Goal: Information Seeking & Learning: Learn about a topic

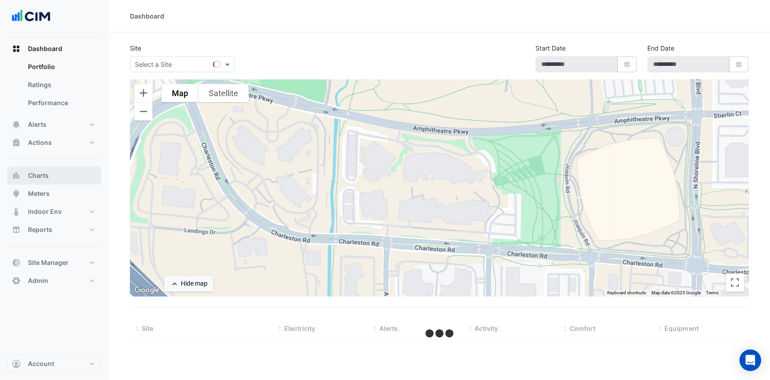
click at [50, 175] on button "Charts" at bounding box center [54, 176] width 94 height 18
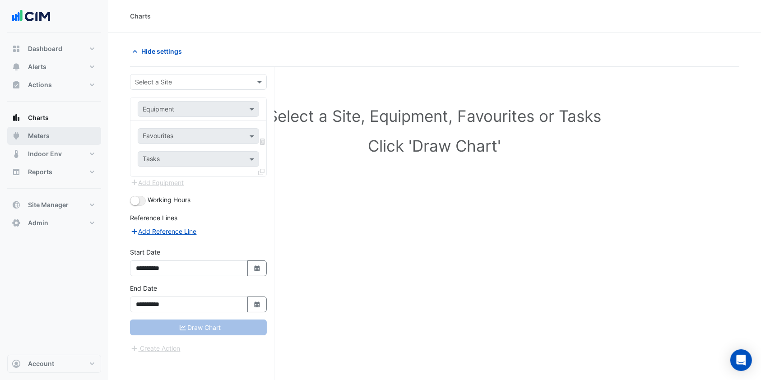
click at [48, 135] on span "Meters" at bounding box center [39, 135] width 22 height 9
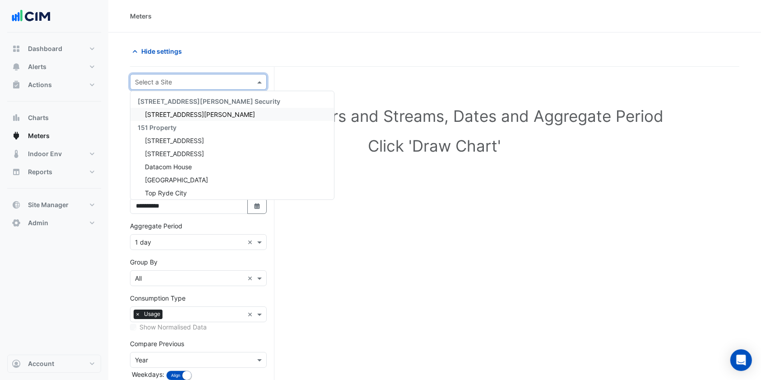
click at [217, 80] on input "text" at bounding box center [189, 82] width 109 height 9
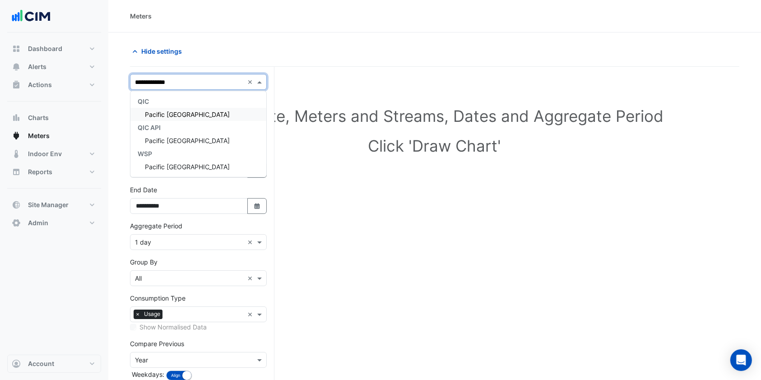
type input "**********"
click at [195, 107] on div "QIC" at bounding box center [198, 101] width 136 height 13
click at [181, 111] on span "Pacific [GEOGRAPHIC_DATA]" at bounding box center [187, 115] width 85 height 8
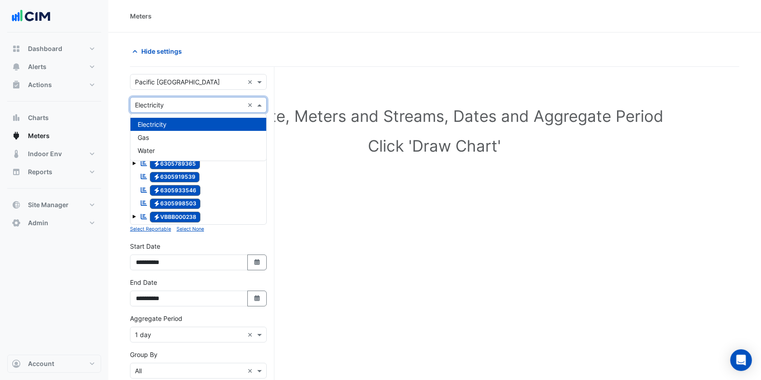
click at [202, 105] on input "text" at bounding box center [189, 105] width 109 height 9
click at [158, 149] on div "Water" at bounding box center [198, 150] width 136 height 13
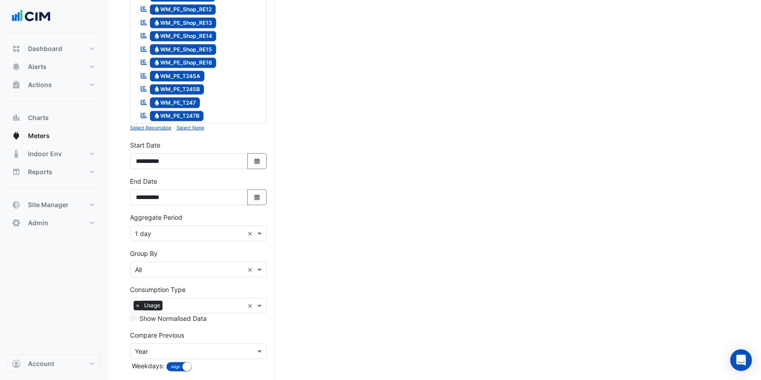
scroll to position [1187, 0]
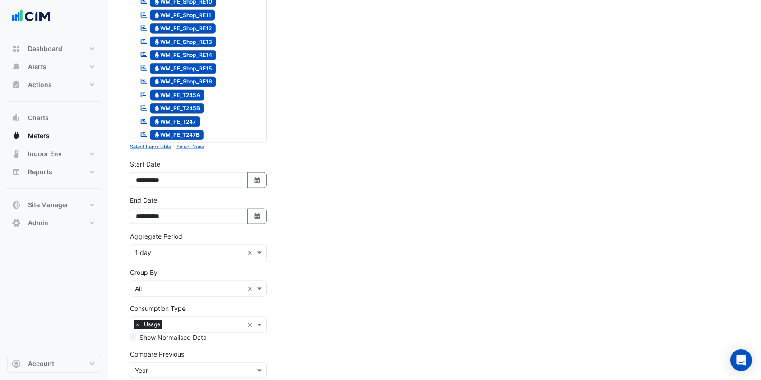
click at [195, 148] on small "Select None" at bounding box center [190, 147] width 28 height 6
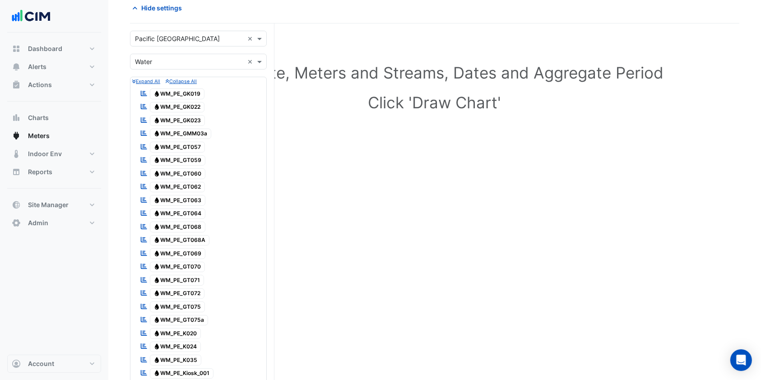
scroll to position [825, 0]
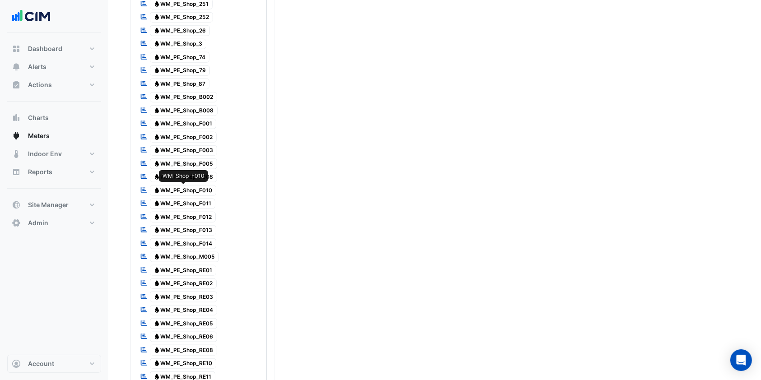
click at [193, 190] on span "Water WM_PE_Shop_F010" at bounding box center [183, 190] width 67 height 11
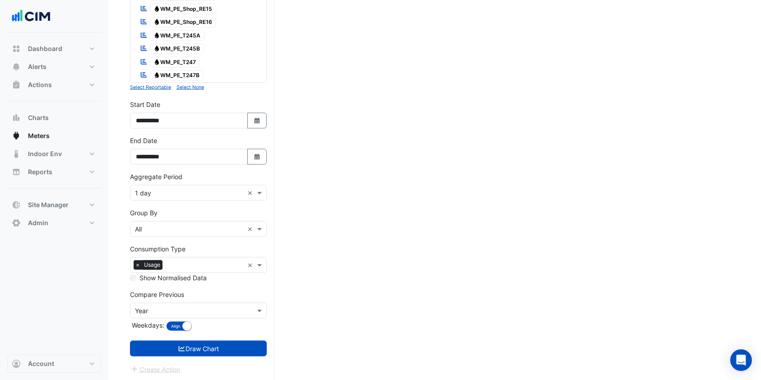
scroll to position [1247, 0]
click at [258, 121] on icon "button" at bounding box center [256, 120] width 5 height 6
select select "*"
select select "****"
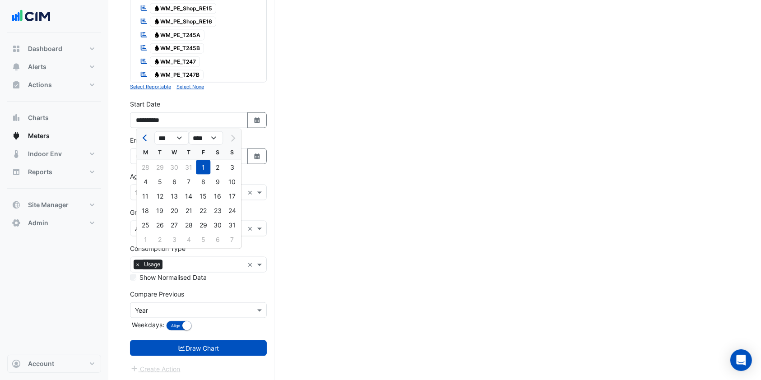
click at [144, 136] on span "Previous month" at bounding box center [146, 138] width 7 height 7
select select "*"
click at [232, 168] on div "1" at bounding box center [232, 167] width 14 height 14
type input "**********"
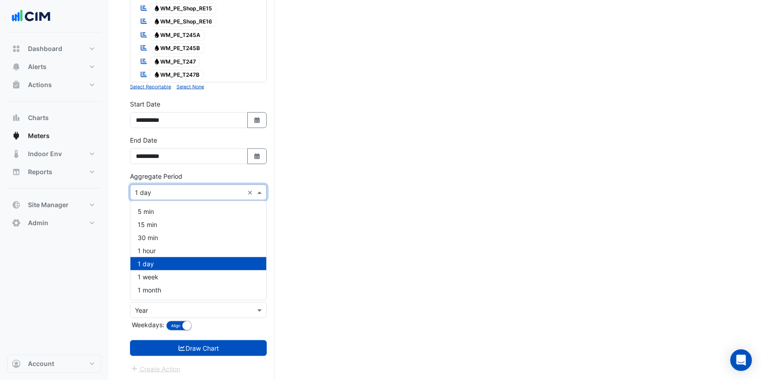
click at [183, 197] on div "× 1 day ×" at bounding box center [198, 193] width 137 height 16
click at [158, 287] on span "1 month" at bounding box center [149, 290] width 23 height 8
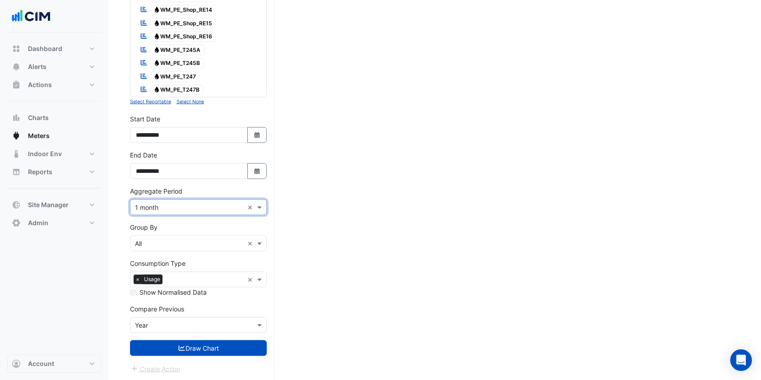
click at [168, 328] on input "text" at bounding box center [189, 325] width 109 height 9
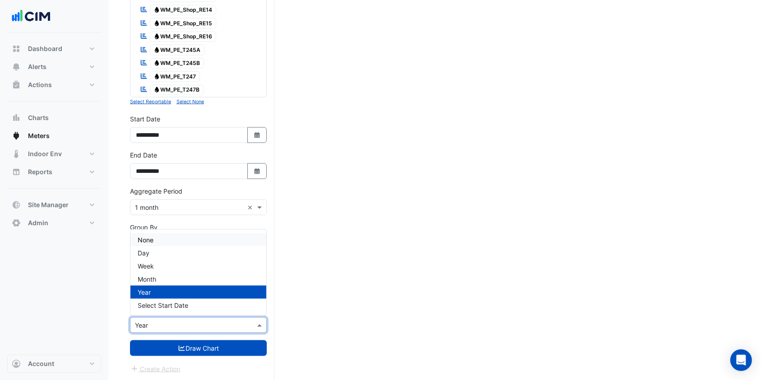
click at [152, 237] on span "None" at bounding box center [146, 240] width 16 height 8
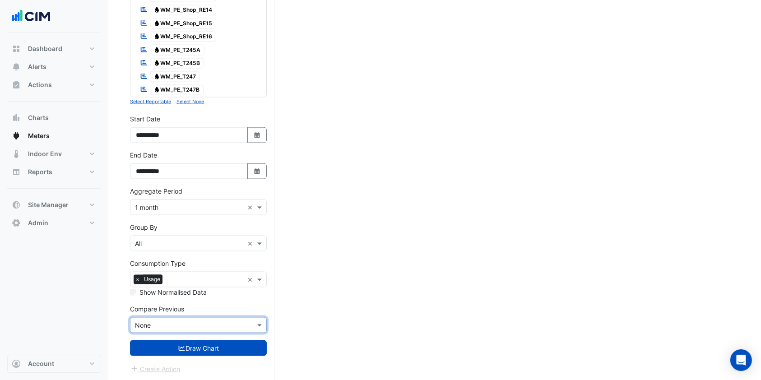
click at [167, 348] on button "Draw Chart" at bounding box center [198, 348] width 137 height 16
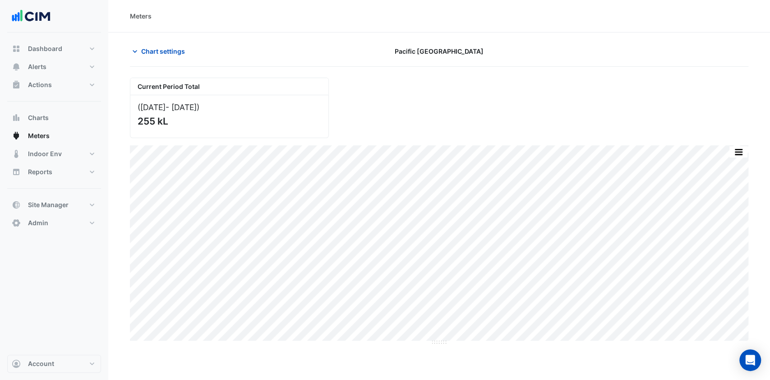
click at [152, 50] on span "Chart settings" at bounding box center [163, 50] width 44 height 9
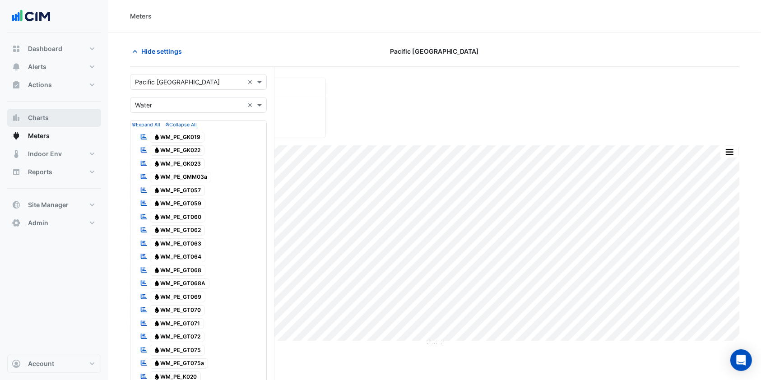
click at [50, 118] on button "Charts" at bounding box center [54, 118] width 94 height 18
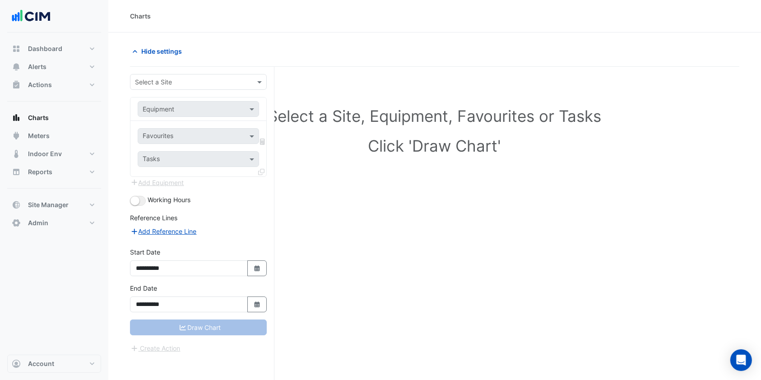
click at [157, 83] on input "text" at bounding box center [189, 82] width 109 height 9
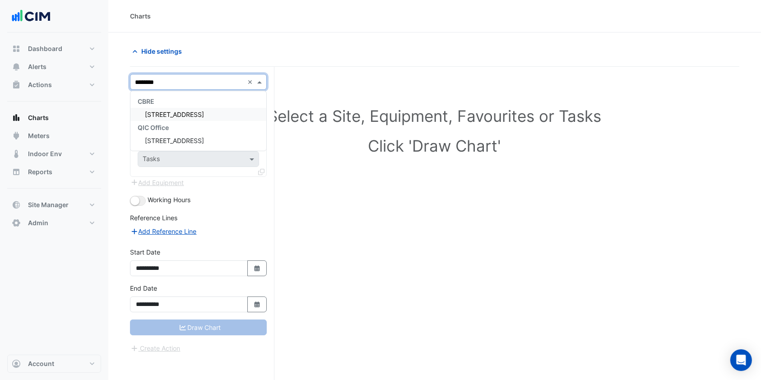
type input "*********"
click at [164, 112] on span "[STREET_ADDRESS]" at bounding box center [174, 115] width 59 height 8
click at [252, 109] on span at bounding box center [252, 108] width 11 height 9
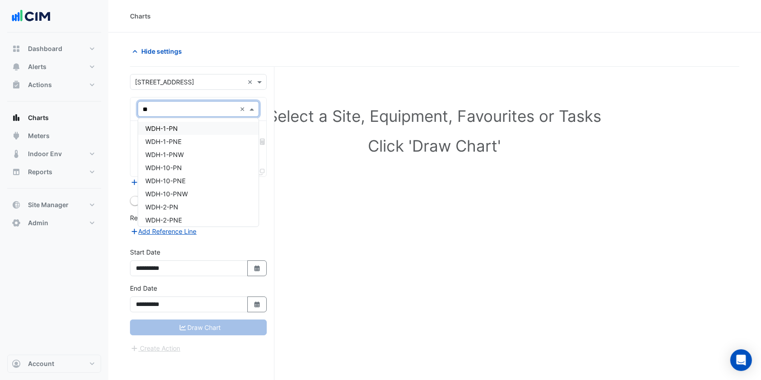
type input "***"
click at [160, 216] on span "WDH-9-PNE" at bounding box center [163, 217] width 37 height 8
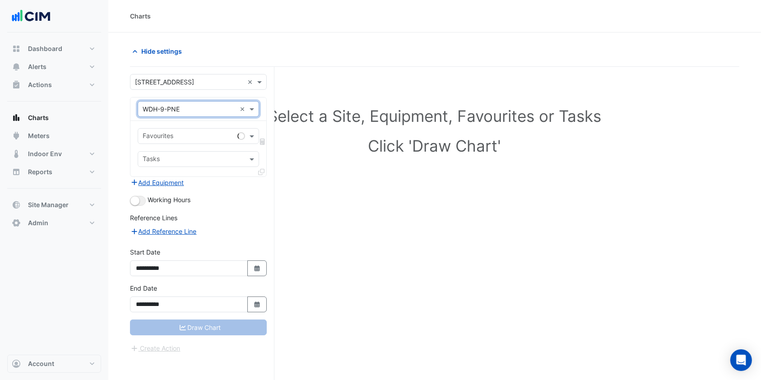
click at [236, 138] on div "Favourites" at bounding box center [198, 136] width 121 height 16
click at [249, 136] on span at bounding box center [252, 135] width 11 height 9
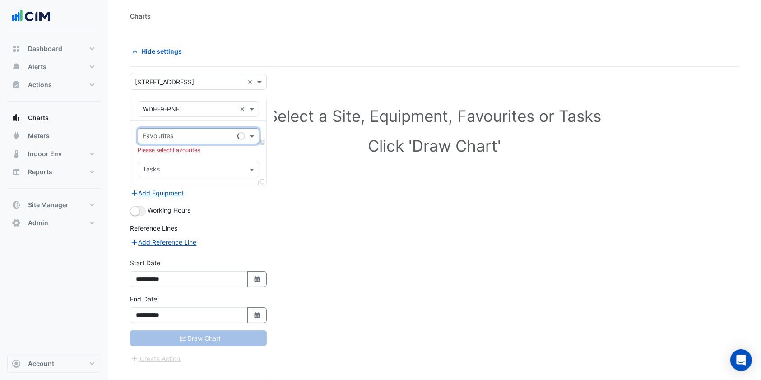
click at [249, 136] on span at bounding box center [252, 135] width 11 height 9
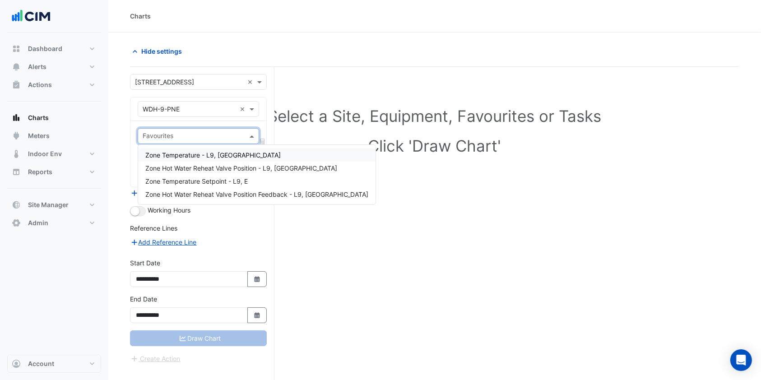
click at [196, 152] on span "Zone Temperature - L9, NE" at bounding box center [212, 155] width 135 height 8
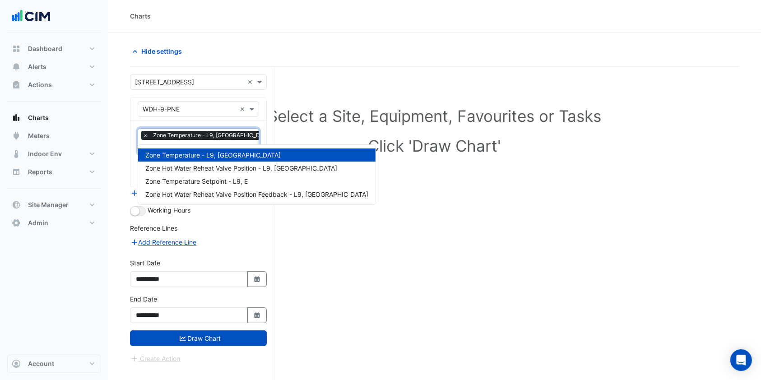
click at [228, 142] on div at bounding box center [208, 148] width 135 height 12
click at [202, 166] on span "Zone Hot Water Reheat Valve Position - L9, NE" at bounding box center [241, 168] width 192 height 8
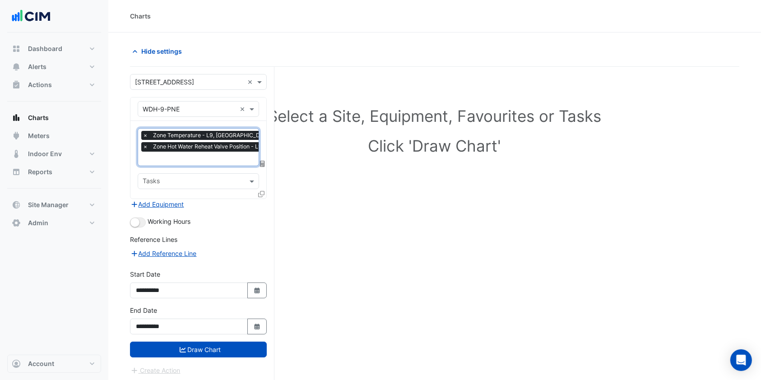
click at [219, 155] on input "text" at bounding box center [234, 159] width 182 height 9
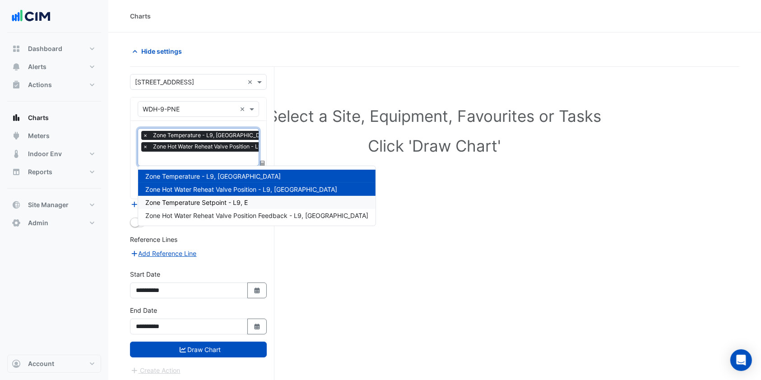
click at [171, 199] on span "Zone Temperature Setpoint - L9, E" at bounding box center [196, 203] width 102 height 8
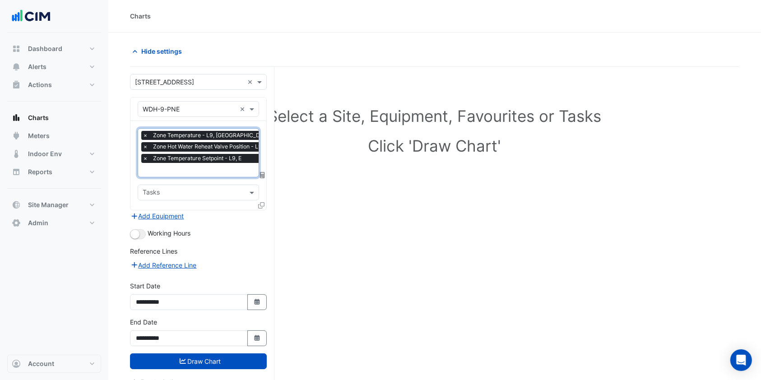
click at [204, 168] on input "text" at bounding box center [234, 170] width 182 height 9
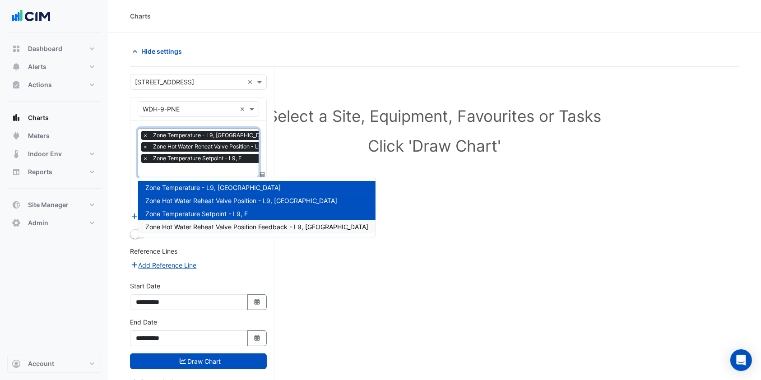
click at [178, 224] on span "Zone Hot Water Reheat Valve Position Feedback - L9, NE" at bounding box center [256, 227] width 223 height 8
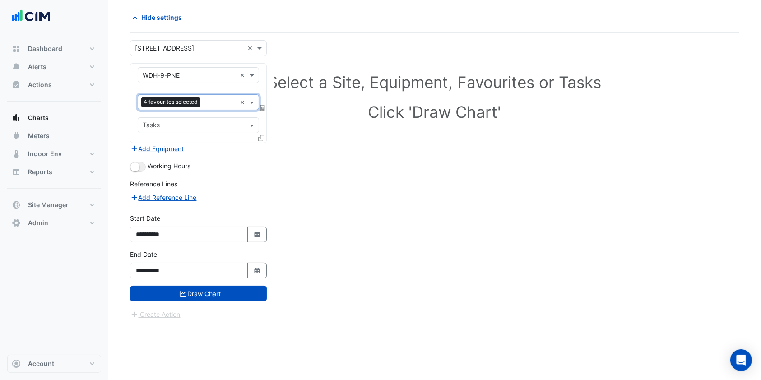
click at [181, 296] on button "Draw Chart" at bounding box center [198, 294] width 137 height 16
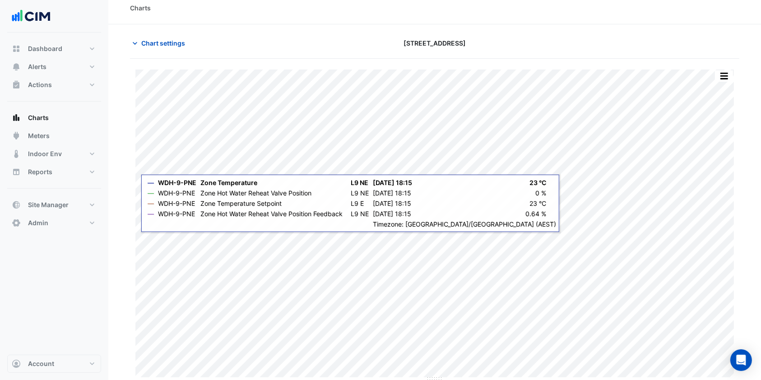
scroll to position [9, 0]
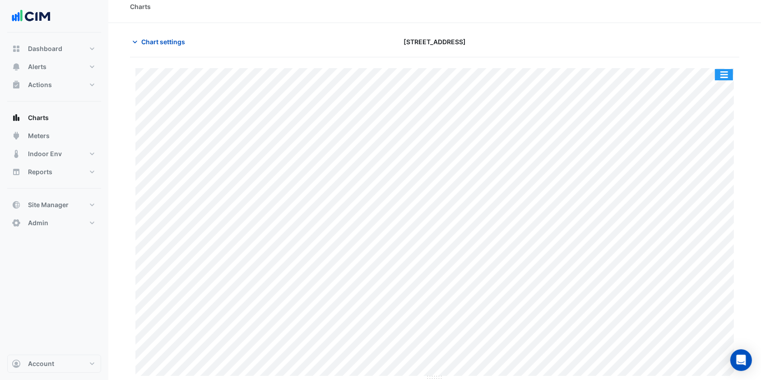
click at [723, 71] on button "button" at bounding box center [724, 74] width 18 height 11
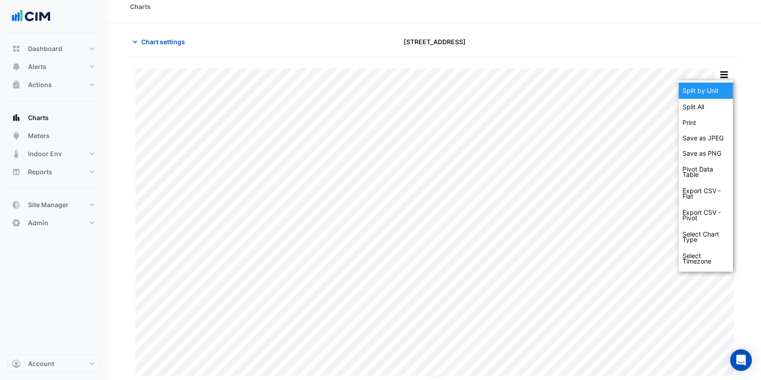
click at [710, 92] on div "Split by Unit" at bounding box center [706, 91] width 54 height 16
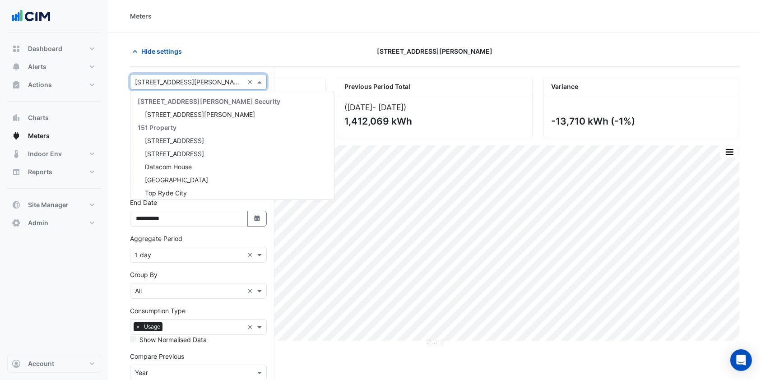
click at [171, 85] on input "text" at bounding box center [189, 82] width 109 height 9
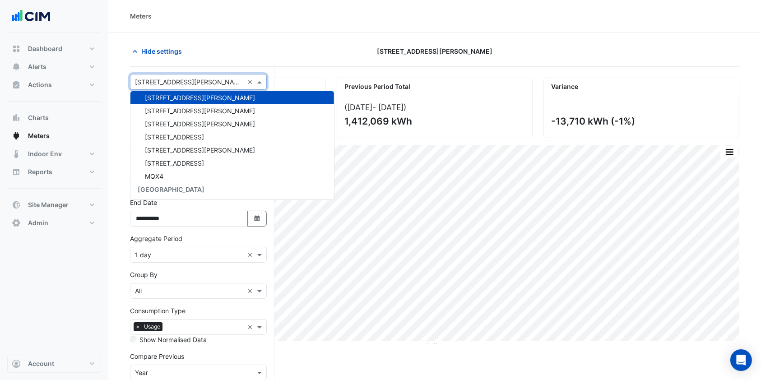
type input "*"
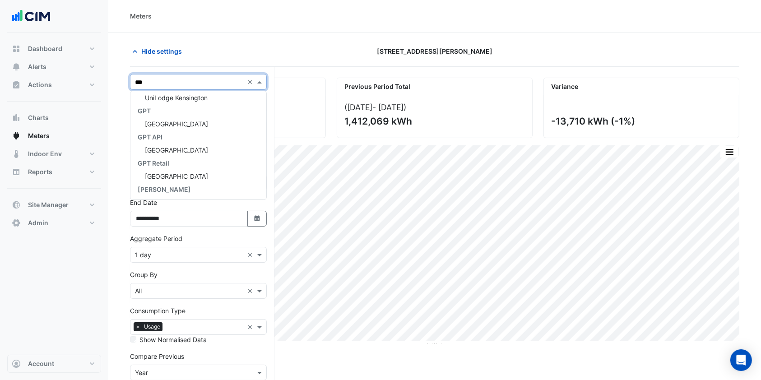
scroll to position [0, 0]
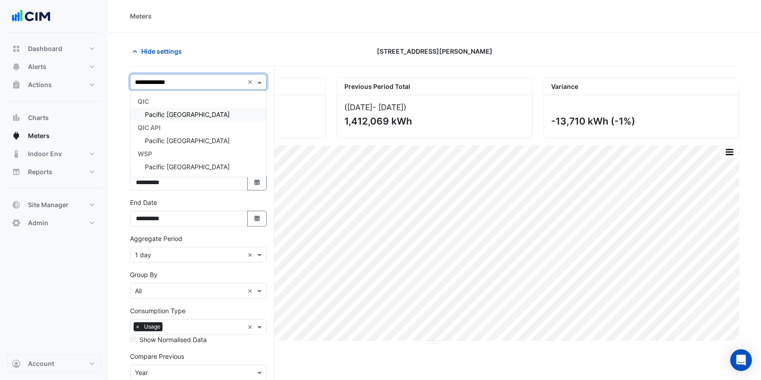
type input "**********"
click at [175, 116] on span "Pacific [GEOGRAPHIC_DATA]" at bounding box center [187, 115] width 85 height 8
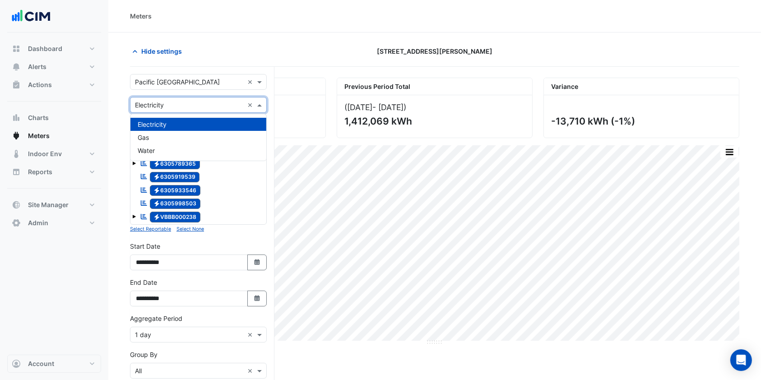
click at [186, 107] on input "text" at bounding box center [189, 105] width 109 height 9
click at [46, 114] on span "Charts" at bounding box center [38, 117] width 21 height 9
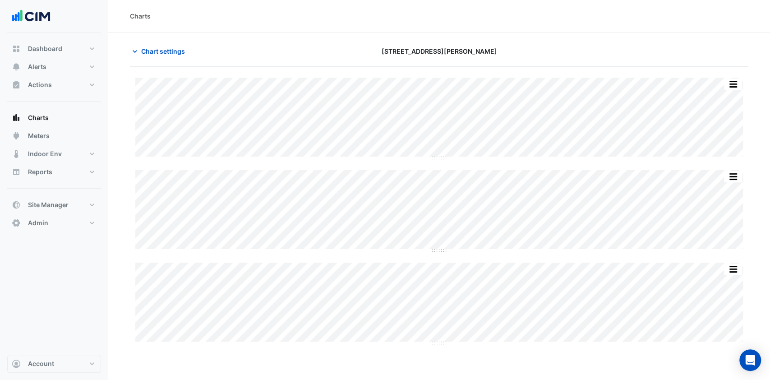
click at [167, 52] on span "Chart settings" at bounding box center [163, 50] width 44 height 9
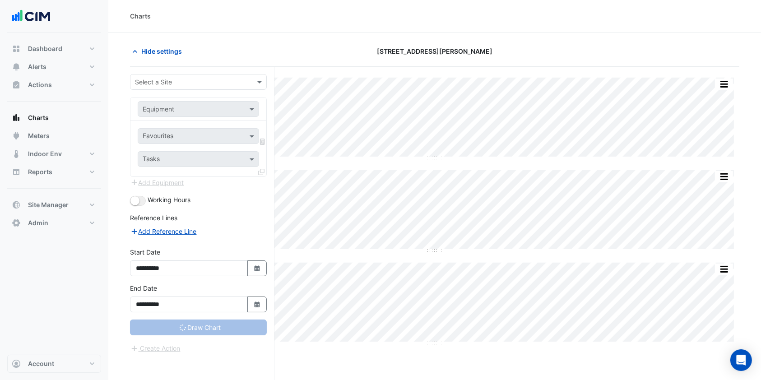
click at [183, 84] on input "text" at bounding box center [189, 82] width 109 height 9
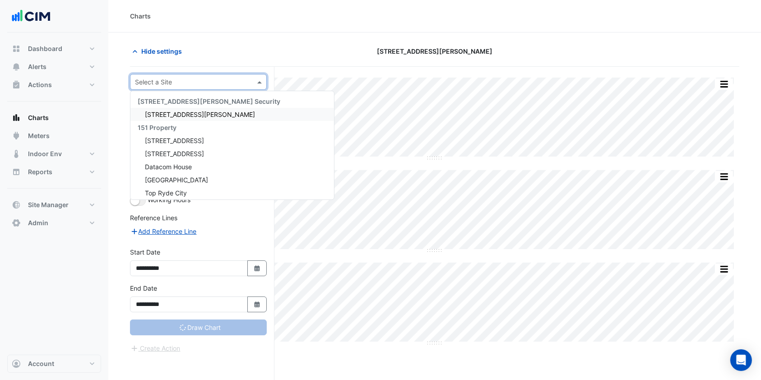
type input "**********"
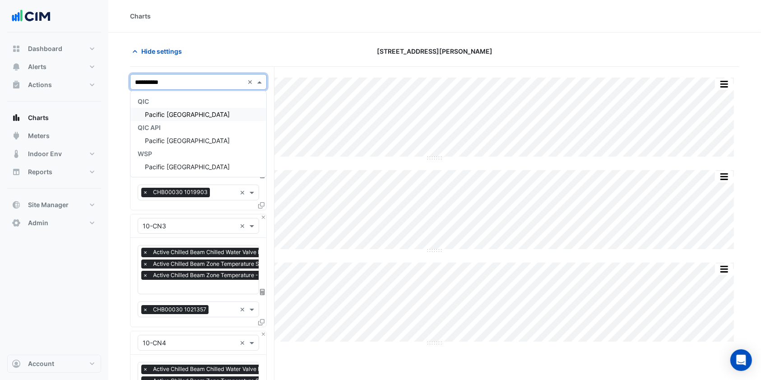
type input "**********"
click at [178, 111] on span "Pacific [GEOGRAPHIC_DATA]" at bounding box center [187, 115] width 85 height 8
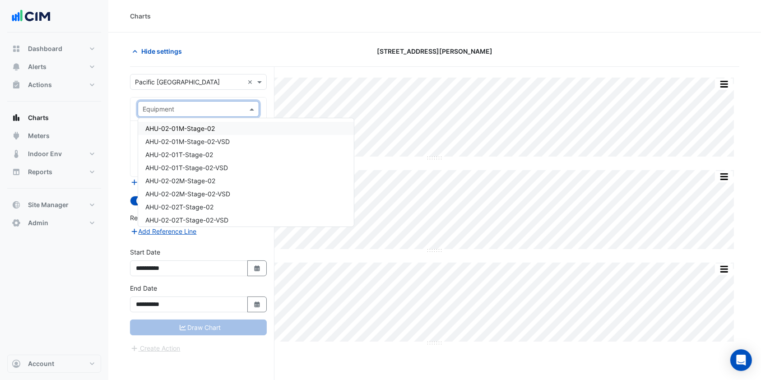
click at [250, 108] on span at bounding box center [252, 108] width 11 height 9
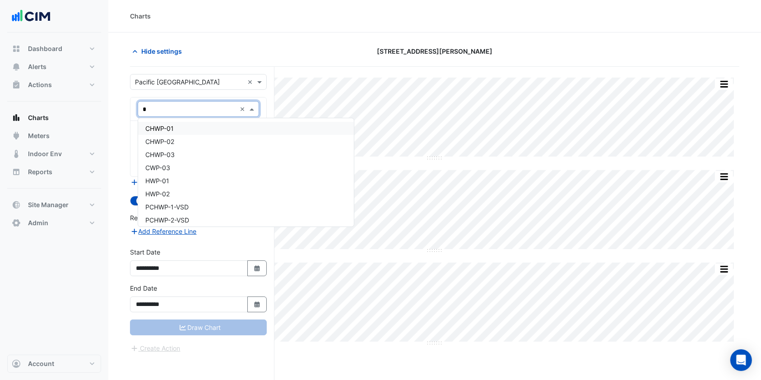
type input "**"
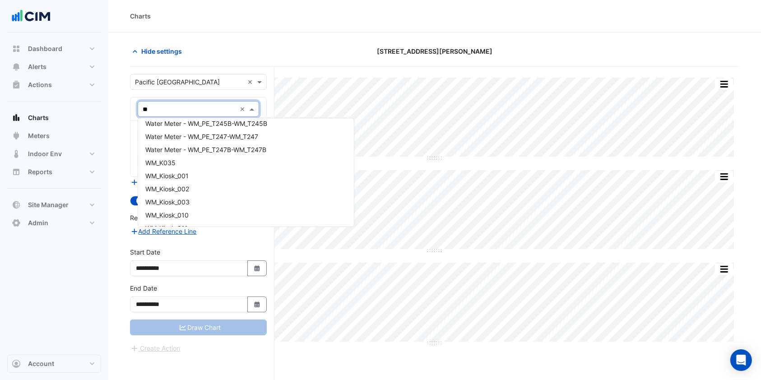
scroll to position [1143, 0]
click at [190, 180] on div "WM_Kiosk_001" at bounding box center [246, 176] width 216 height 13
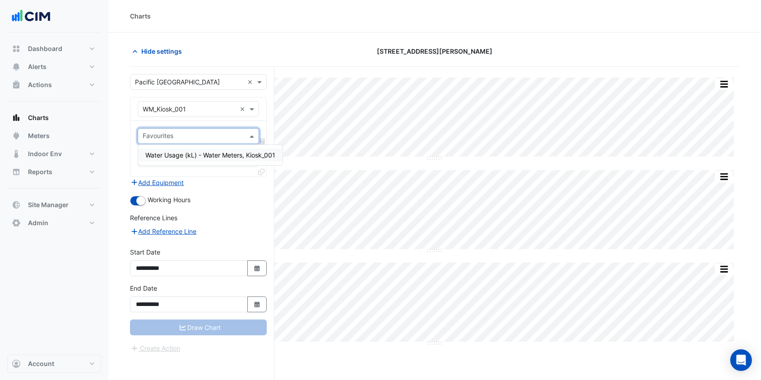
click at [252, 135] on span at bounding box center [252, 135] width 11 height 9
click at [208, 151] on div "Water Usage (kL) - Water Meters, Kiosk_001" at bounding box center [210, 154] width 144 height 13
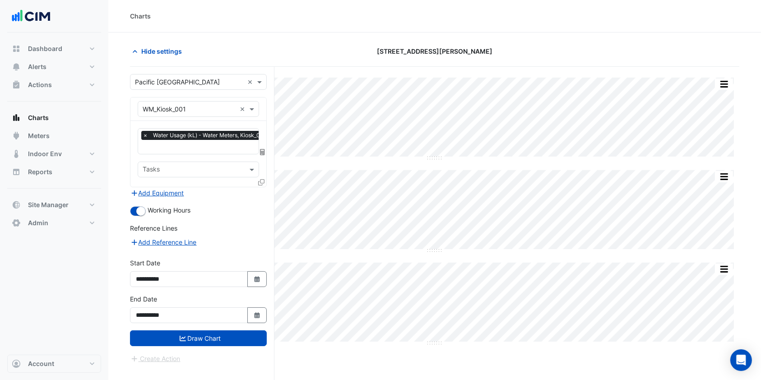
click at [255, 280] on button "Select Date" at bounding box center [257, 279] width 20 height 16
select select "*"
select select "****"
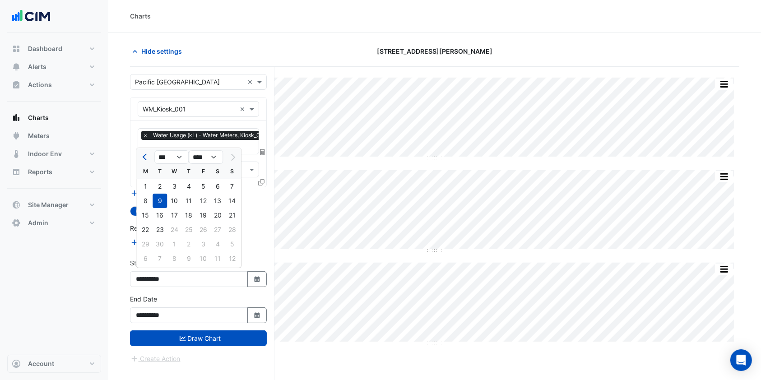
click at [150, 155] on button "Previous month" at bounding box center [145, 157] width 11 height 14
click at [231, 154] on span "Next month" at bounding box center [231, 157] width 7 height 7
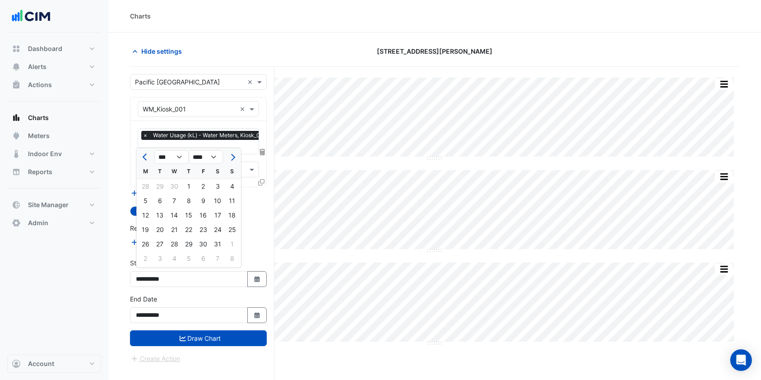
select select "*"
click at [147, 262] on div "30" at bounding box center [145, 258] width 14 height 14
type input "**********"
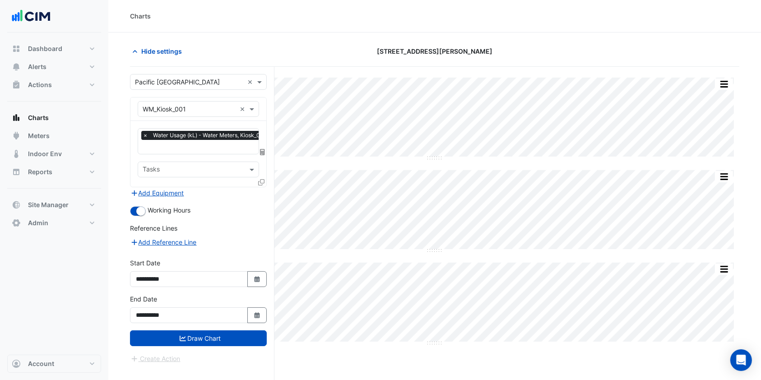
click at [183, 330] on button "Draw Chart" at bounding box center [198, 338] width 137 height 16
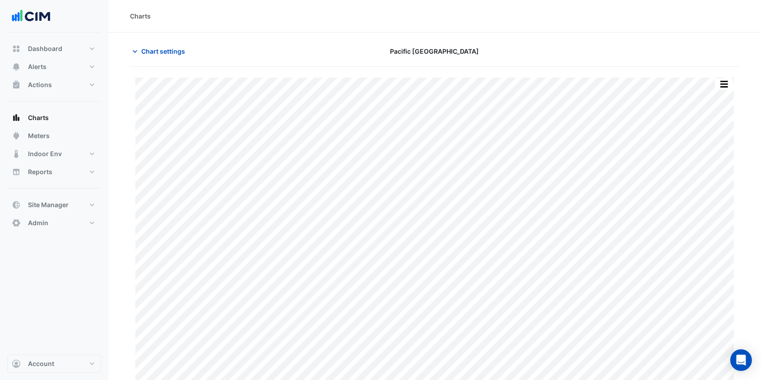
click at [160, 52] on span "Chart settings" at bounding box center [163, 50] width 44 height 9
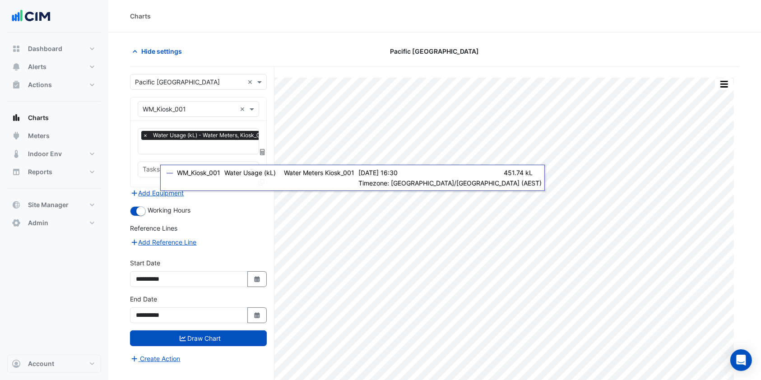
click at [253, 205] on div "Working Hours" at bounding box center [198, 210] width 137 height 11
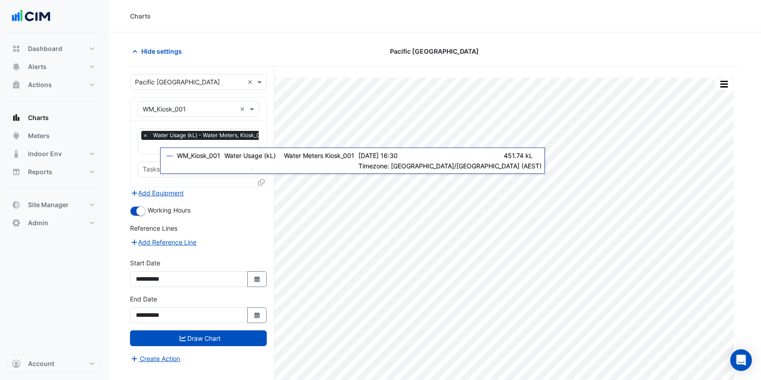
click at [263, 182] on icon at bounding box center [261, 182] width 6 height 6
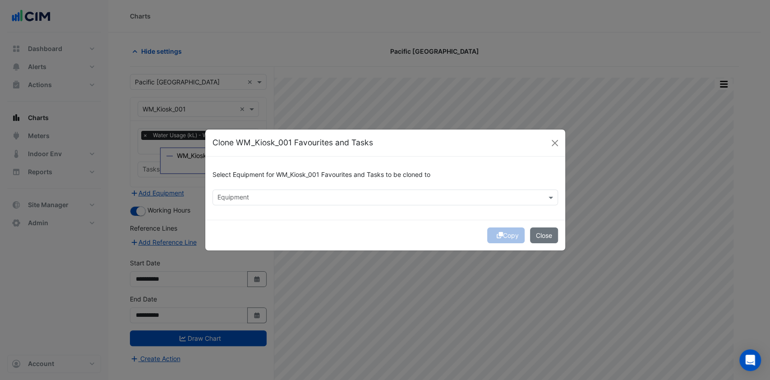
click at [283, 200] on input "text" at bounding box center [380, 198] width 325 height 9
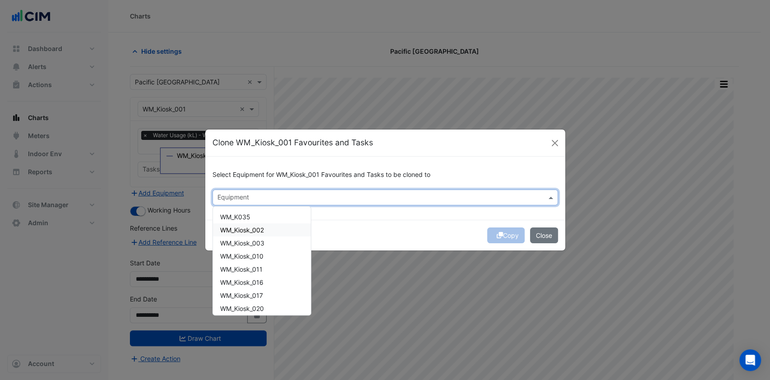
click at [250, 232] on span "WM_Kiosk_002" at bounding box center [242, 230] width 44 height 8
click at [245, 240] on span "WM_Kiosk_003" at bounding box center [242, 243] width 44 height 8
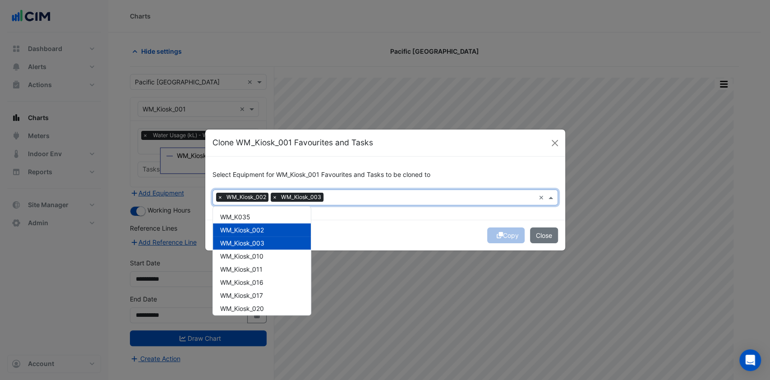
drag, startPoint x: 362, startPoint y: 236, endPoint x: 404, endPoint y: 238, distance: 42.5
click at [365, 236] on div "Copy Close" at bounding box center [385, 235] width 360 height 31
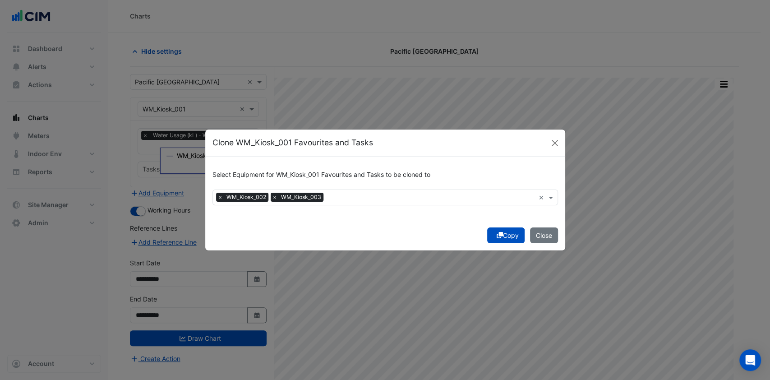
click at [501, 234] on button "Copy" at bounding box center [505, 235] width 37 height 16
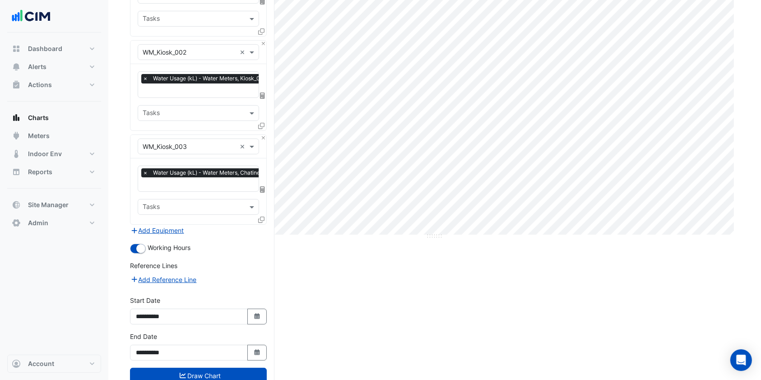
scroll to position [174, 0]
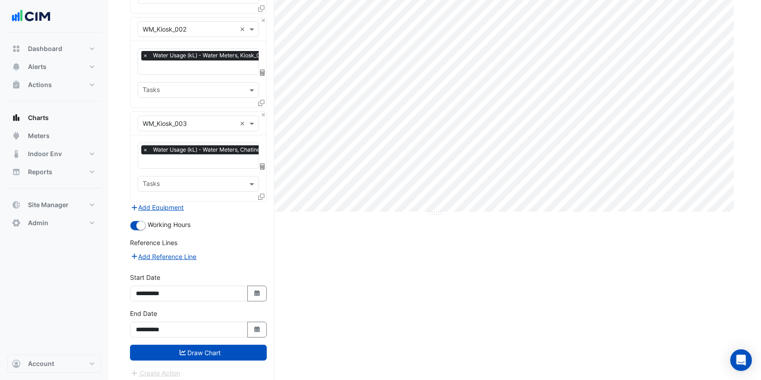
click at [207, 352] on button "Draw Chart" at bounding box center [198, 353] width 137 height 16
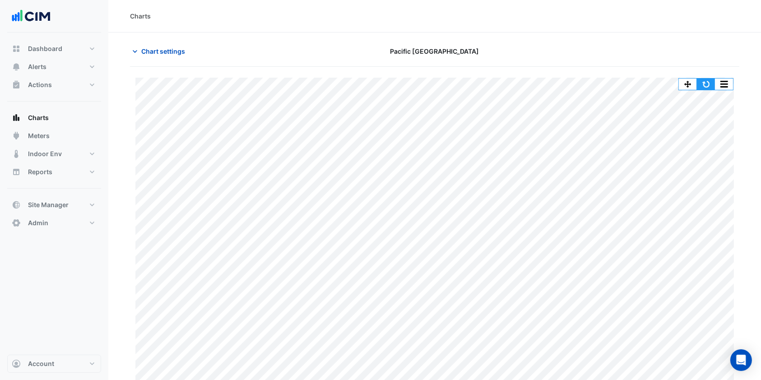
click at [705, 84] on button "button" at bounding box center [706, 84] width 18 height 11
click at [172, 56] on button "Chart settings" at bounding box center [160, 51] width 61 height 16
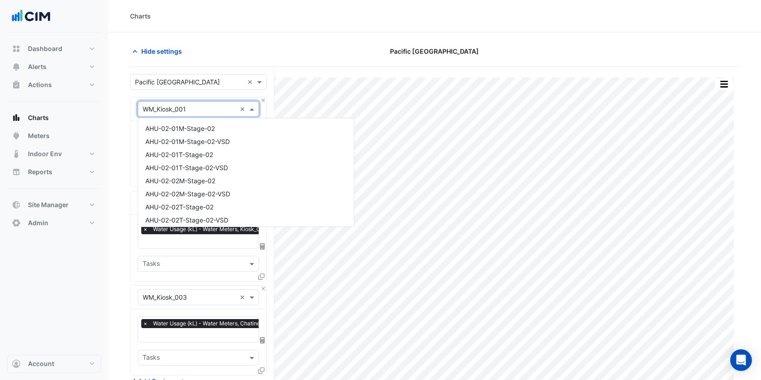
click at [207, 110] on input "text" at bounding box center [189, 109] width 93 height 9
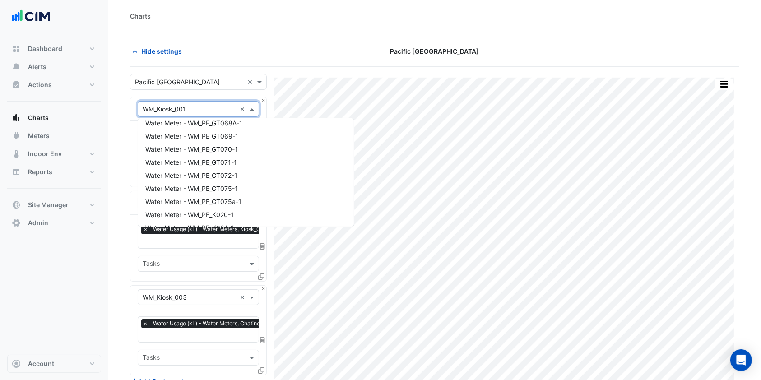
scroll to position [4339, 0]
click at [213, 135] on span "Water Meter - WM_PE_GT068-1" at bounding box center [191, 135] width 93 height 8
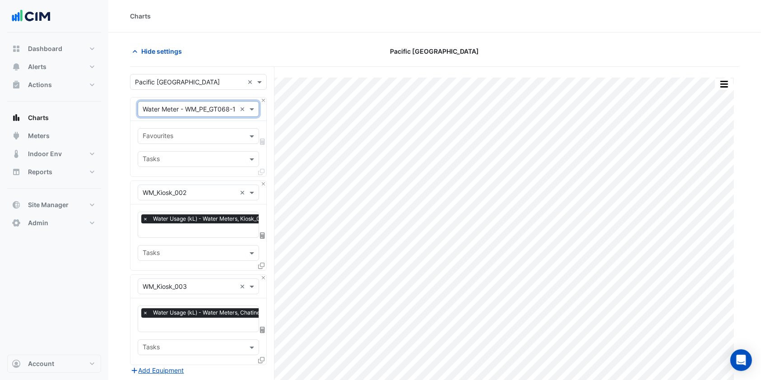
click at [244, 135] on div "Favourites" at bounding box center [198, 136] width 121 height 16
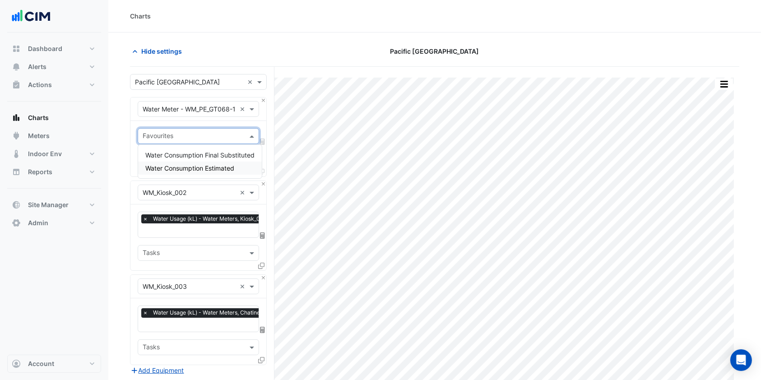
click at [216, 165] on span "Water Consumption Estimated" at bounding box center [189, 168] width 89 height 8
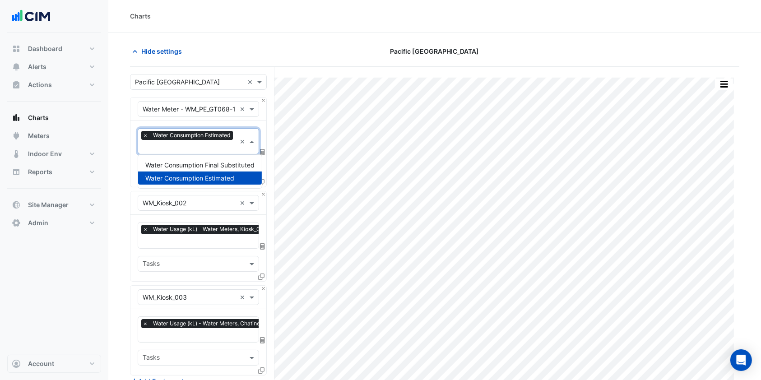
click at [226, 147] on input "text" at bounding box center [189, 147] width 93 height 9
click at [205, 163] on span "Water Consumption Final Substituted" at bounding box center [199, 165] width 109 height 8
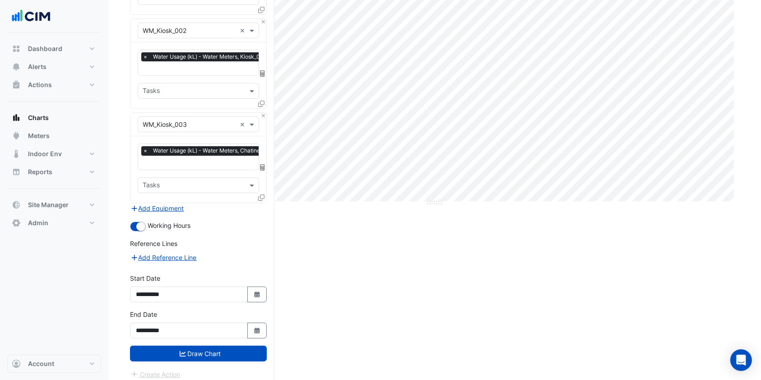
scroll to position [185, 0]
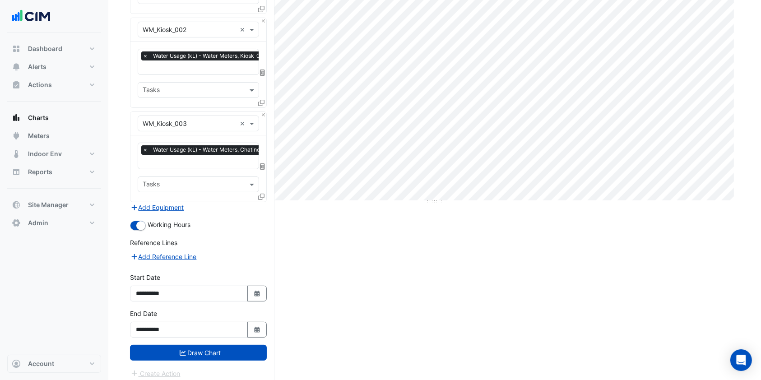
click at [183, 350] on icon "submit" at bounding box center [183, 353] width 6 height 6
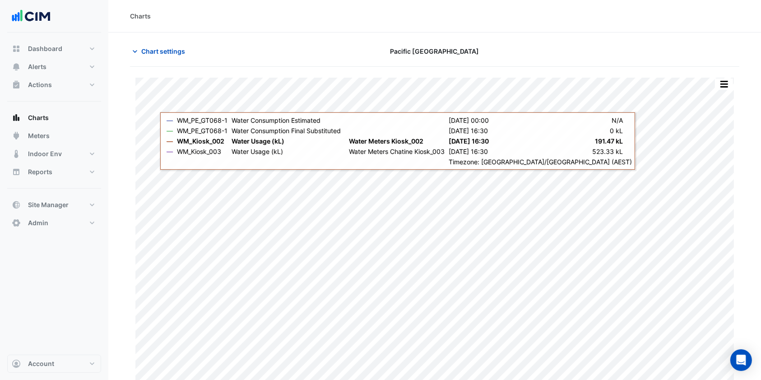
scroll to position [9, 0]
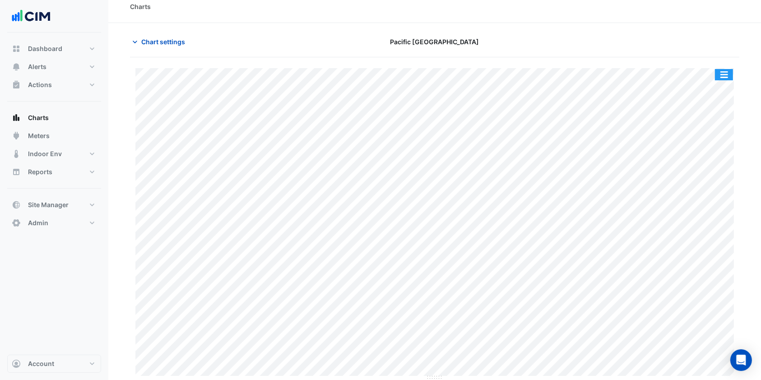
click at [722, 73] on button "button" at bounding box center [724, 74] width 18 height 11
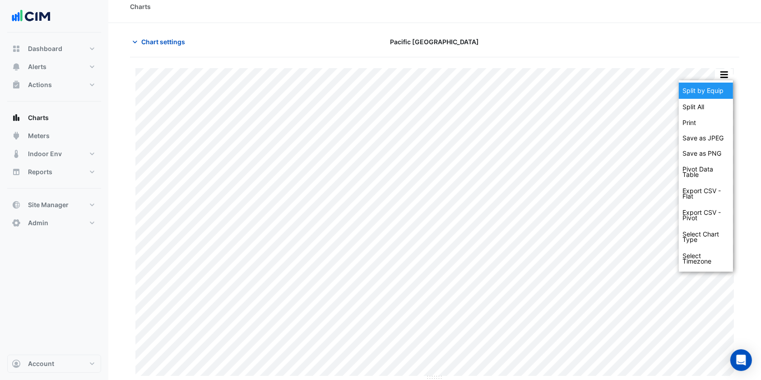
click at [707, 85] on div "Split by Equip" at bounding box center [706, 91] width 54 height 16
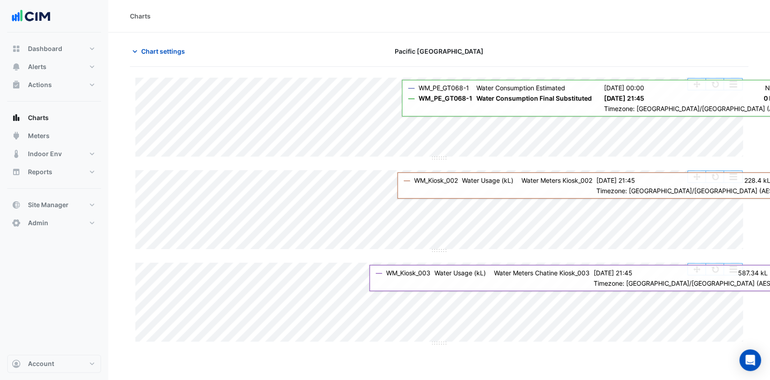
click at [717, 88] on button "button" at bounding box center [715, 84] width 18 height 11
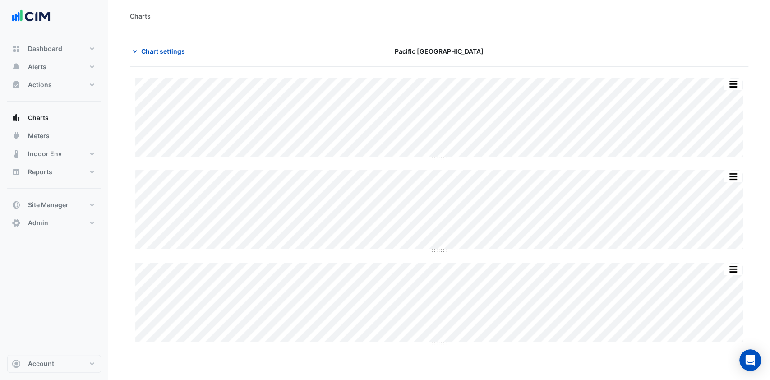
click at [146, 53] on span "Chart settings" at bounding box center [163, 50] width 44 height 9
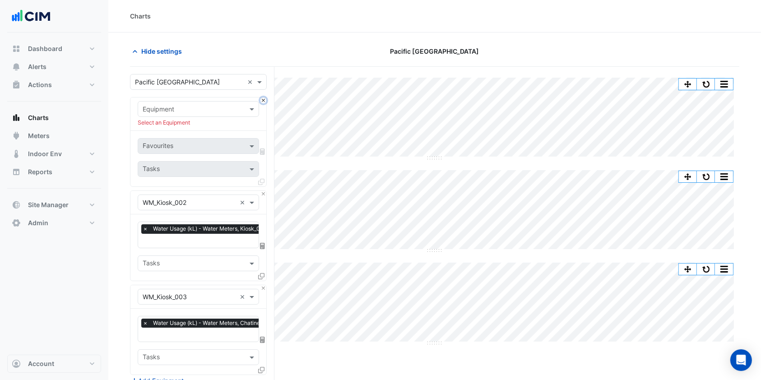
click at [263, 99] on button "Close" at bounding box center [263, 100] width 6 height 6
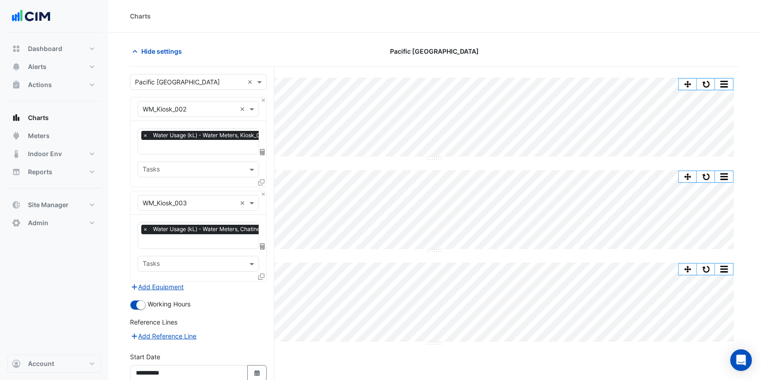
click at [166, 54] on span "Hide settings" at bounding box center [161, 50] width 41 height 9
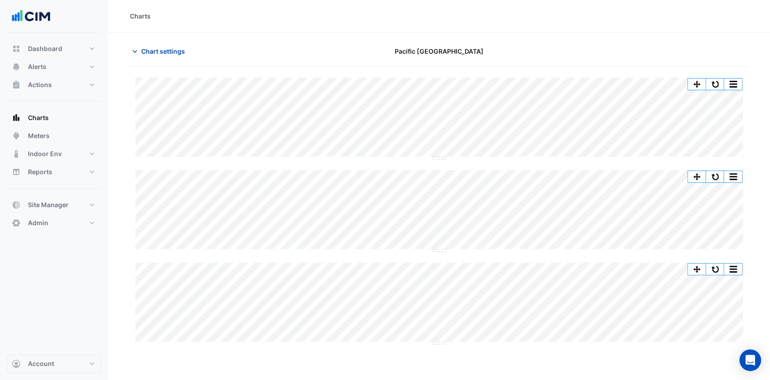
click at [162, 55] on span "Chart settings" at bounding box center [163, 50] width 44 height 9
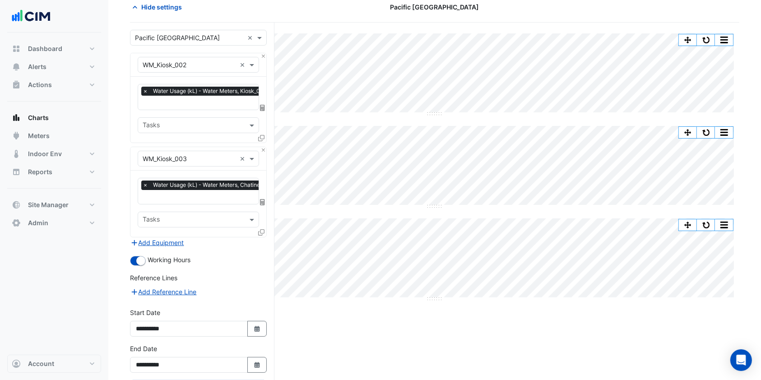
scroll to position [81, 0]
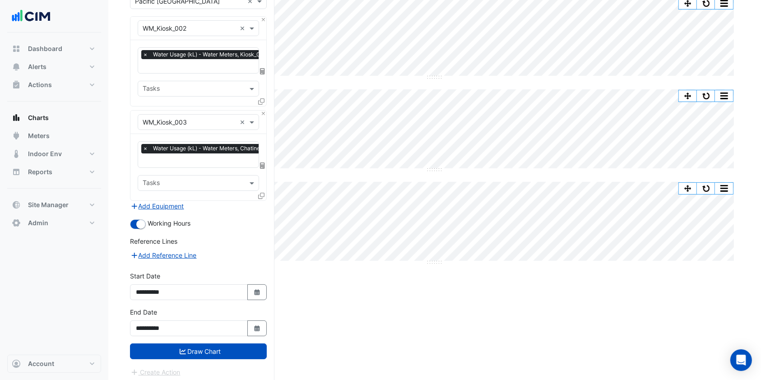
click at [173, 348] on button "Draw Chart" at bounding box center [198, 351] width 137 height 16
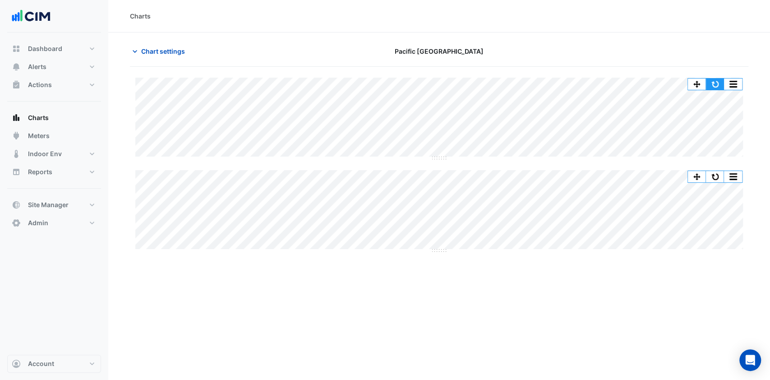
click at [719, 80] on button "button" at bounding box center [715, 84] width 18 height 11
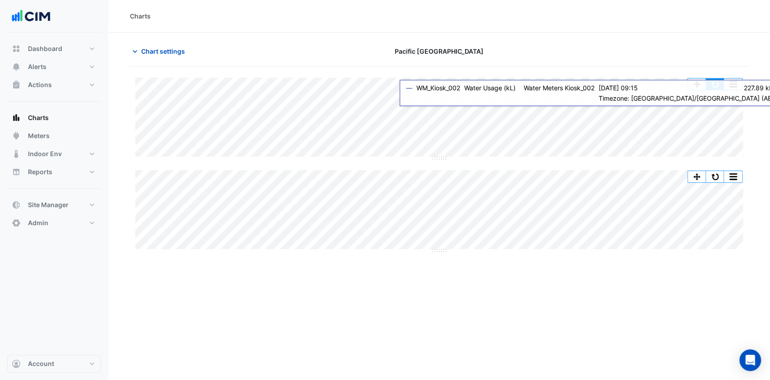
click at [719, 80] on button "button" at bounding box center [715, 84] width 18 height 11
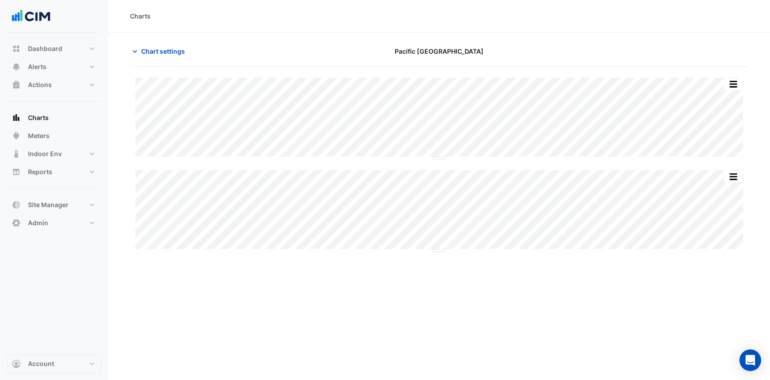
click at [153, 58] on button "Chart settings" at bounding box center [160, 51] width 61 height 16
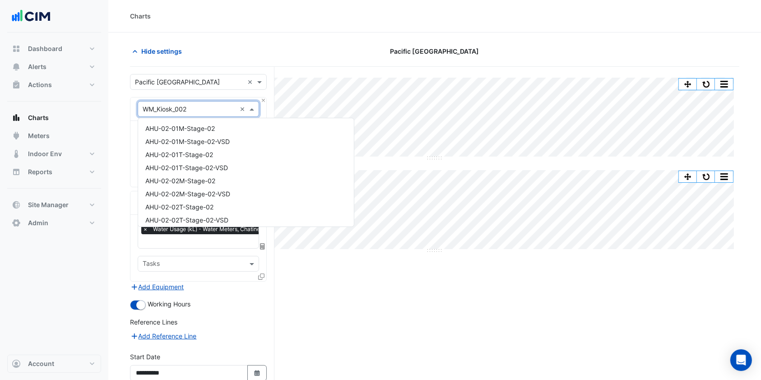
click at [209, 108] on input "text" at bounding box center [189, 109] width 93 height 9
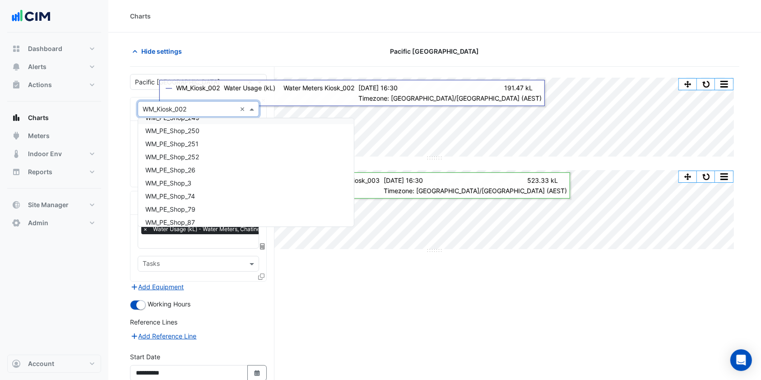
drag, startPoint x: 148, startPoint y: 47, endPoint x: 168, endPoint y: 49, distance: 19.9
click at [148, 47] on span "Hide settings" at bounding box center [161, 50] width 41 height 9
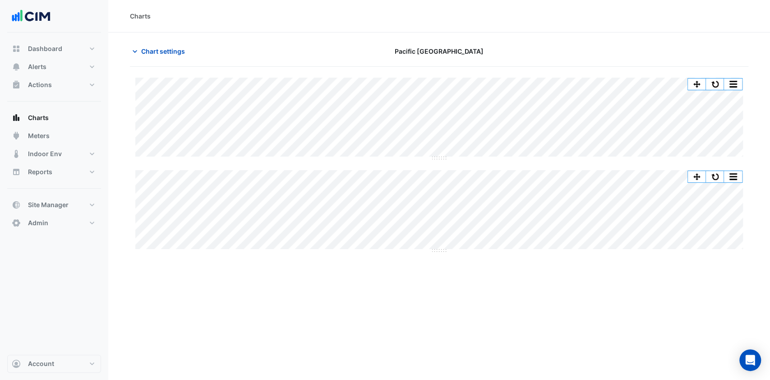
click at [152, 51] on span "Chart settings" at bounding box center [163, 50] width 44 height 9
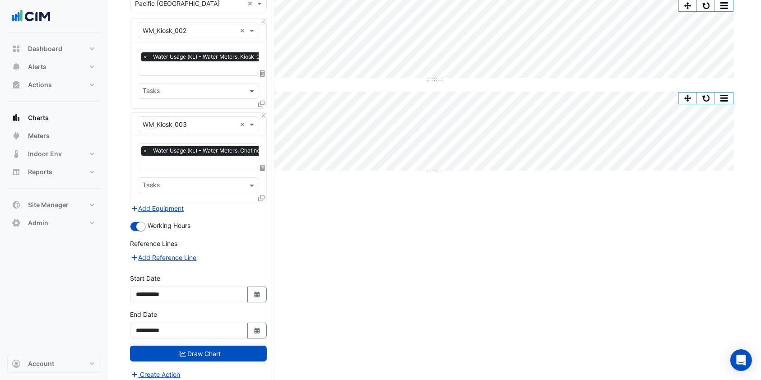
scroll to position [81, 0]
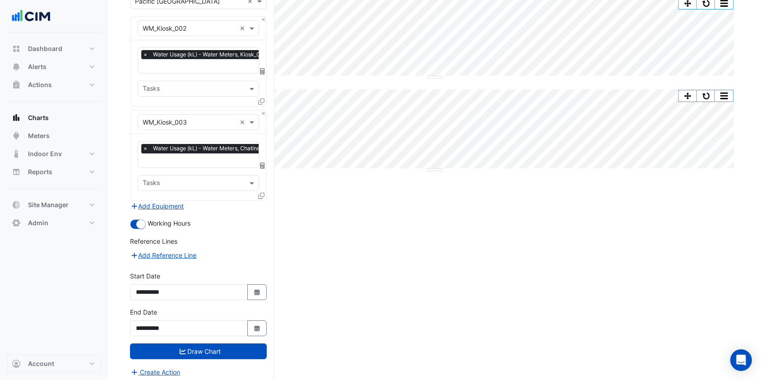
click at [258, 291] on icon "button" at bounding box center [256, 292] width 5 height 6
select select "*"
select select "****"
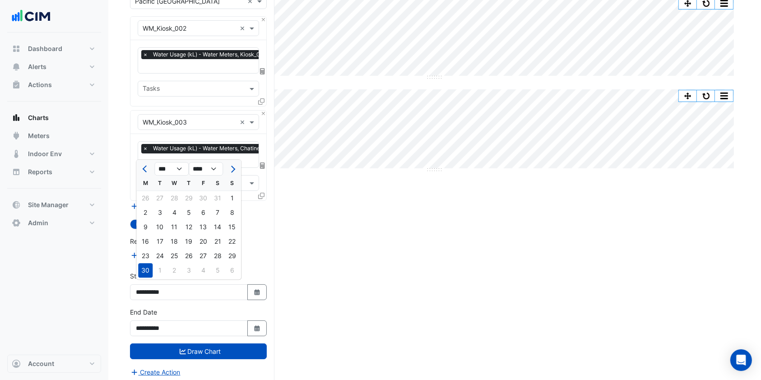
click at [144, 167] on span "Previous month" at bounding box center [146, 169] width 7 height 7
select select "*"
click at [163, 198] on div "1" at bounding box center [160, 198] width 14 height 14
type input "**********"
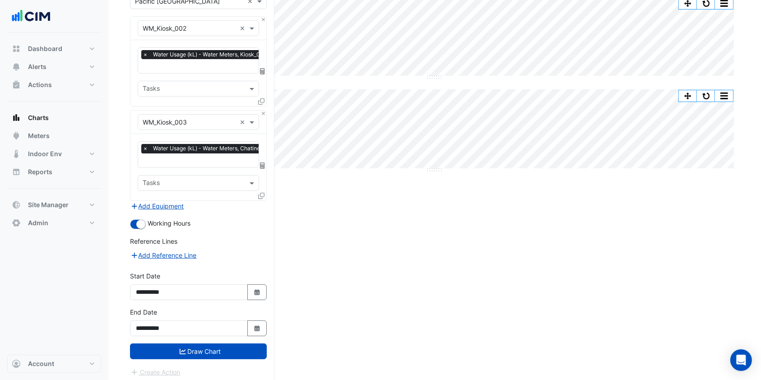
click at [209, 351] on button "Draw Chart" at bounding box center [198, 351] width 137 height 16
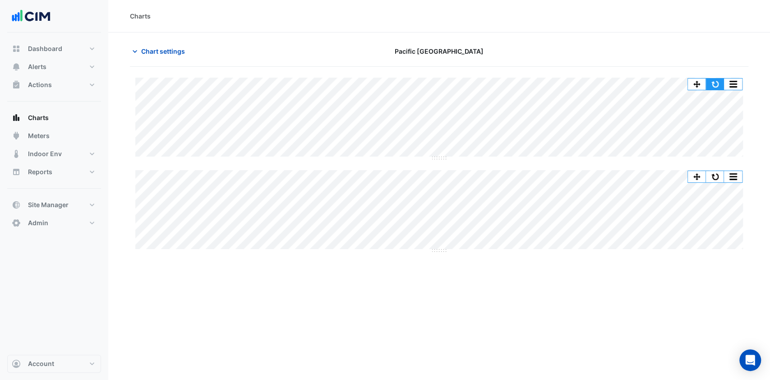
click at [713, 83] on button "button" at bounding box center [715, 84] width 18 height 11
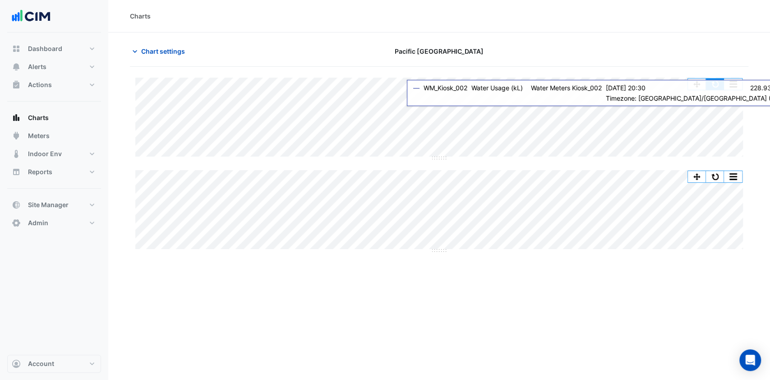
click at [715, 79] on button "button" at bounding box center [715, 84] width 18 height 11
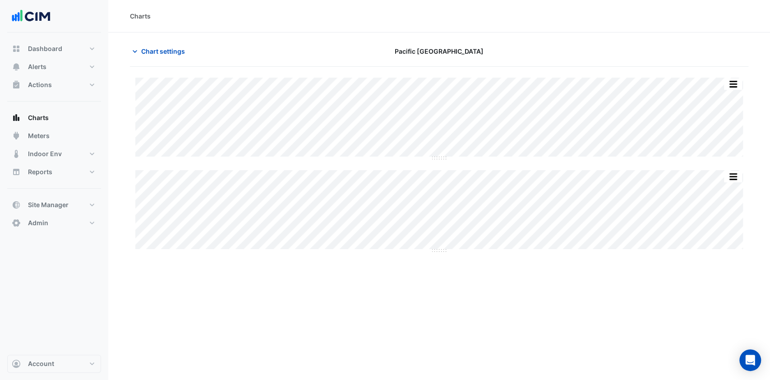
click at [155, 54] on span "Chart settings" at bounding box center [163, 50] width 44 height 9
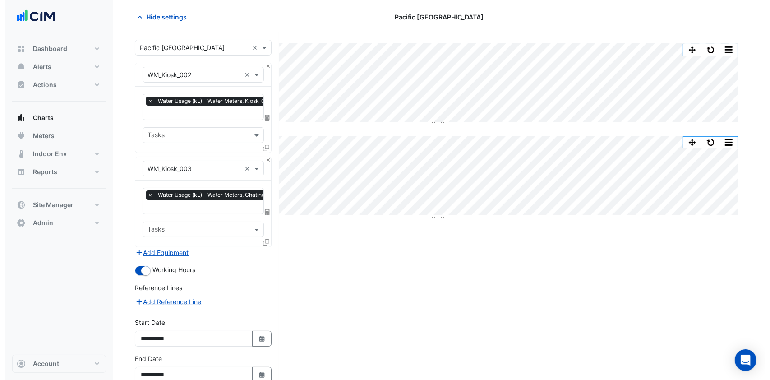
scroll to position [81, 0]
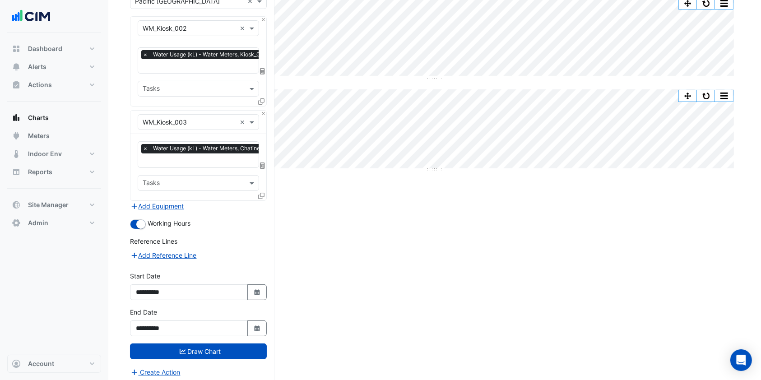
click at [259, 194] on icon at bounding box center [261, 196] width 6 height 6
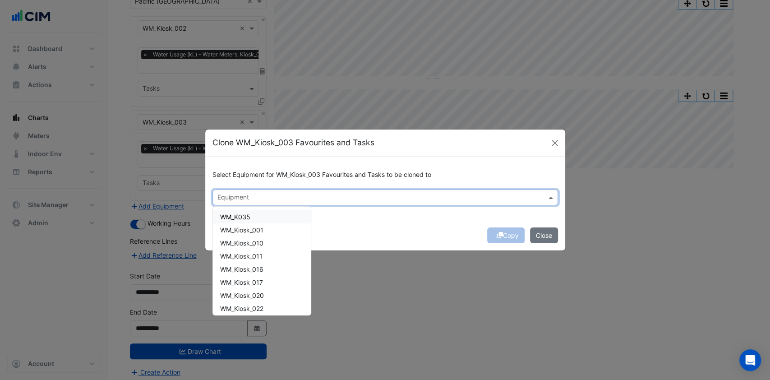
click at [255, 202] on input "text" at bounding box center [380, 198] width 325 height 9
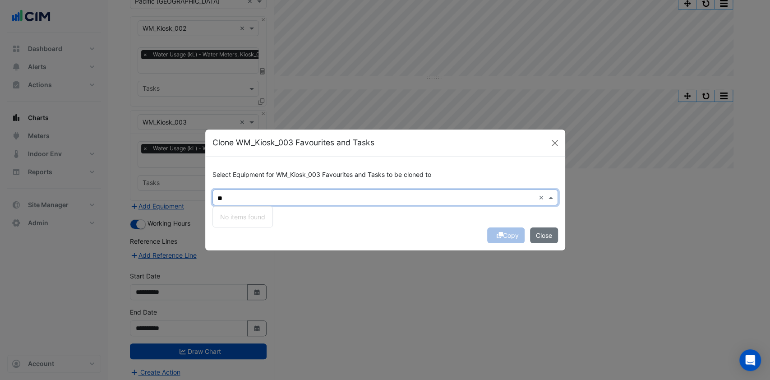
scroll to position [0, 0]
type input "*"
click at [266, 230] on span "WM_PE_Shop_F010" at bounding box center [248, 230] width 57 height 8
type input "***"
click at [405, 233] on div "Copy Close" at bounding box center [385, 235] width 360 height 31
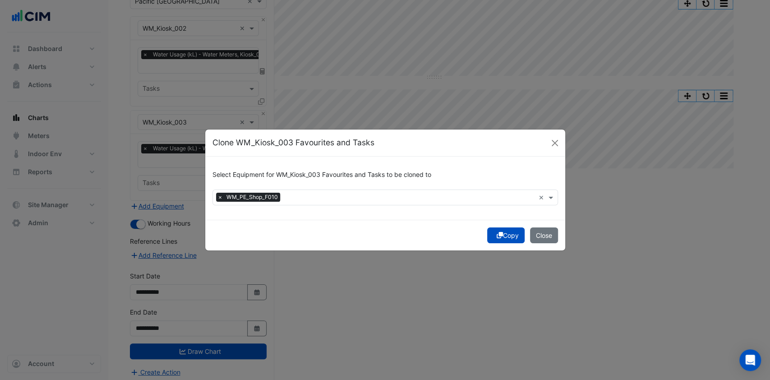
click at [500, 234] on icon "submit" at bounding box center [500, 235] width 6 height 6
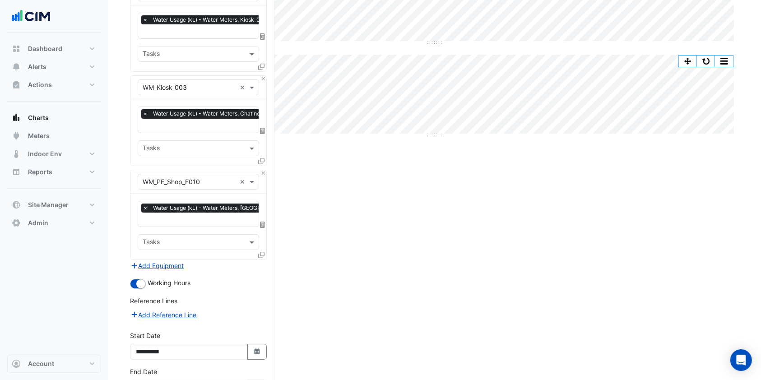
scroll to position [174, 0]
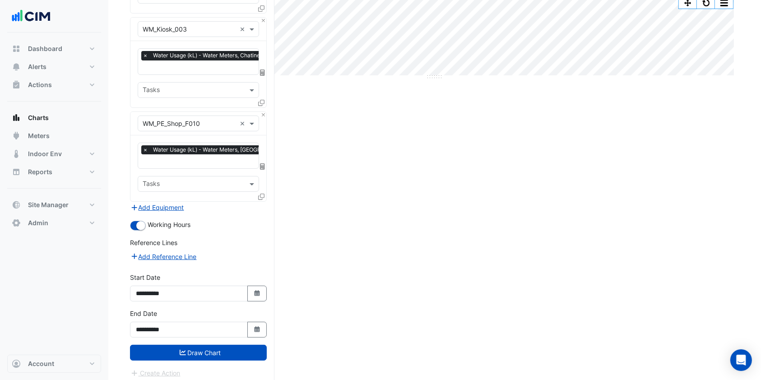
drag, startPoint x: 221, startPoint y: 345, endPoint x: 234, endPoint y: 342, distance: 14.0
click at [222, 345] on button "Draw Chart" at bounding box center [198, 353] width 137 height 16
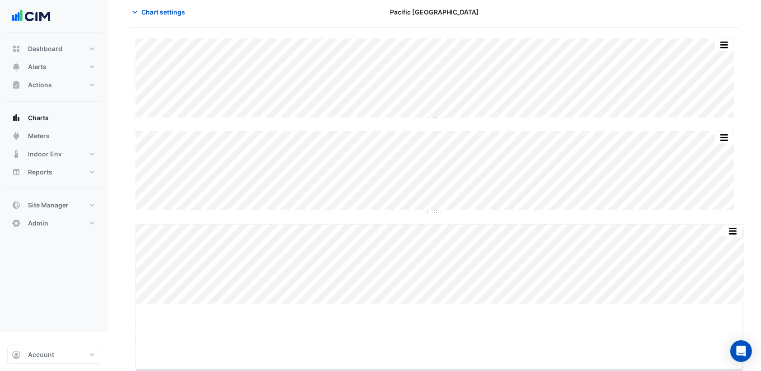
drag, startPoint x: 437, startPoint y: 342, endPoint x: 430, endPoint y: 405, distance: 63.6
click at [430, 331] on html "Charts Chart settings [GEOGRAPHIC_DATA] Split All Split None Print Save as JPEG…" at bounding box center [380, 146] width 761 height 371
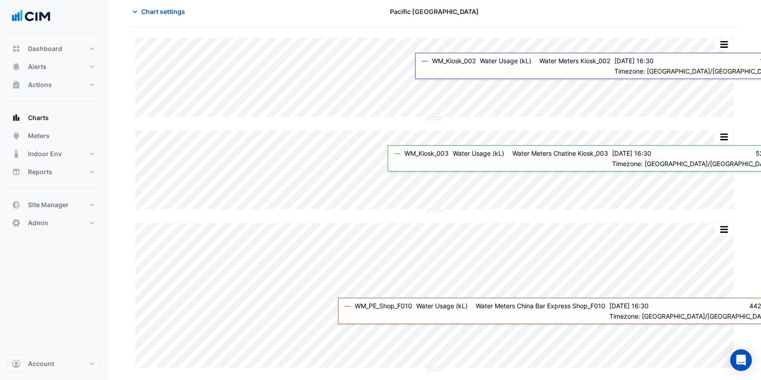
scroll to position [41, 0]
